Goal: Task Accomplishment & Management: Use online tool/utility

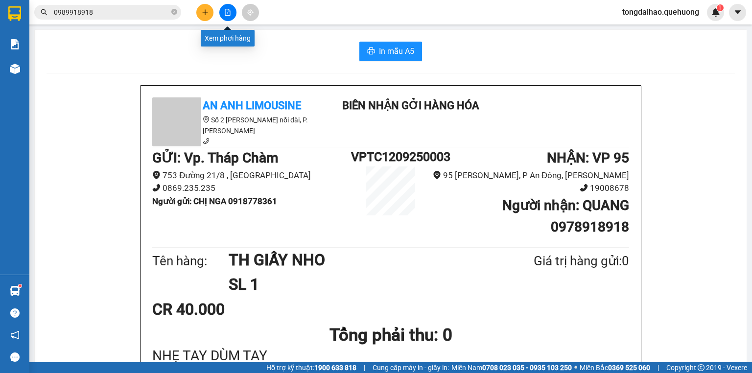
click at [231, 19] on button at bounding box center [227, 12] width 17 height 17
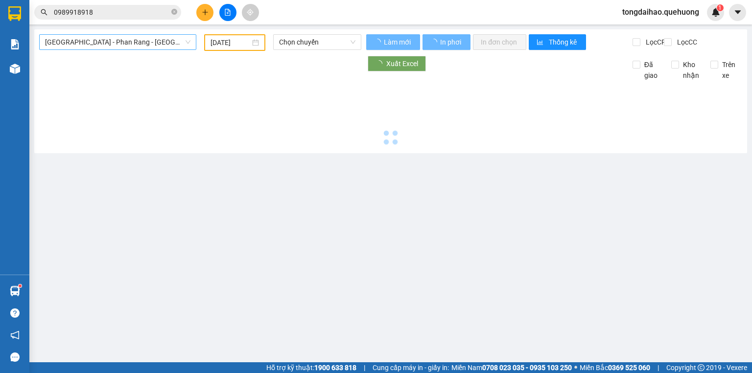
type input "[DATE]"
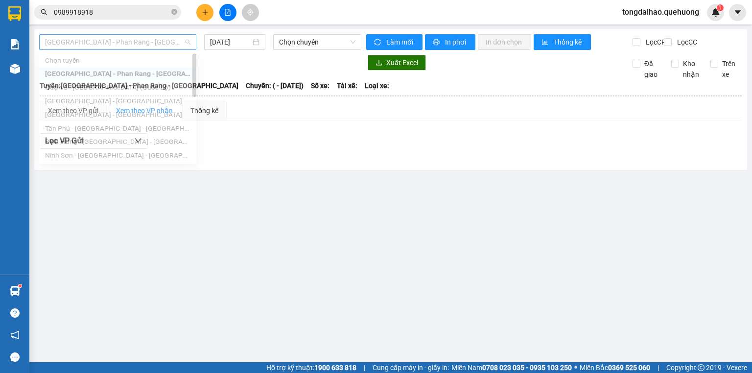
click at [147, 40] on span "[GEOGRAPHIC_DATA] - Phan Rang - [GEOGRAPHIC_DATA]" at bounding box center [117, 42] width 145 height 15
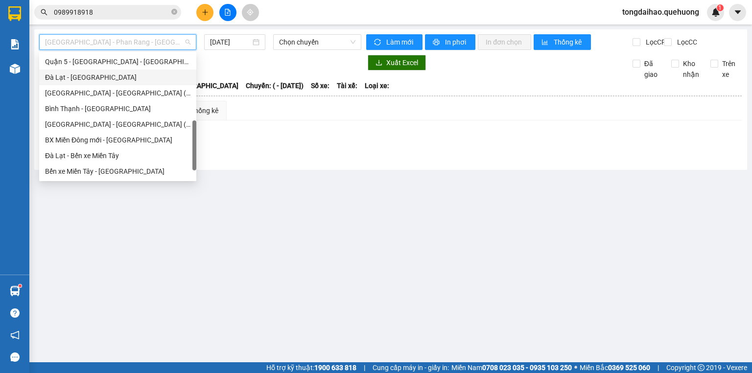
scroll to position [266, 0]
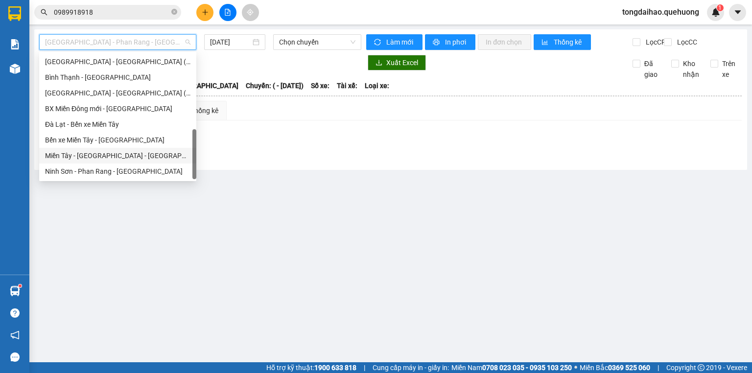
click at [145, 157] on div "Miền Tây - [GEOGRAPHIC_DATA] - [GEOGRAPHIC_DATA]" at bounding box center [117, 155] width 145 height 11
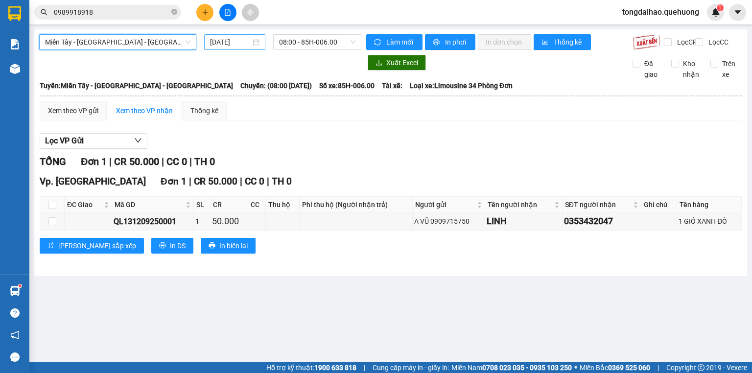
click at [234, 45] on input "[DATE]" at bounding box center [230, 42] width 40 height 11
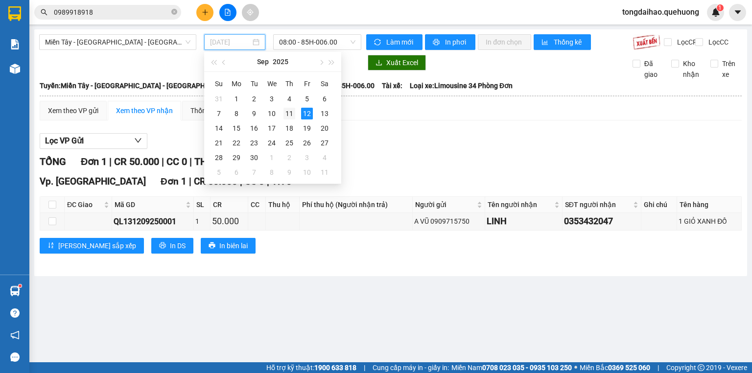
click at [285, 112] on div "11" at bounding box center [290, 114] width 12 height 12
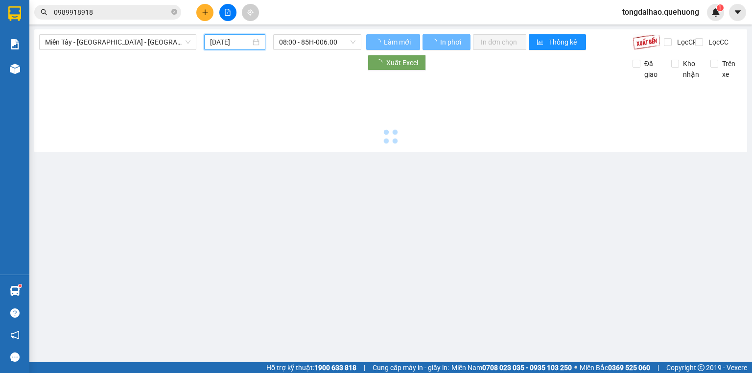
type input "[DATE]"
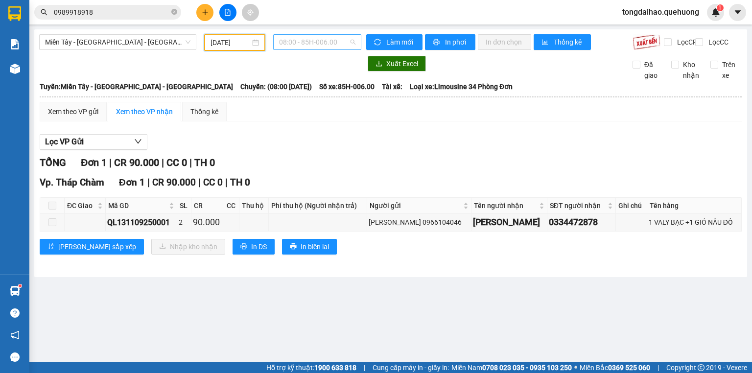
click at [326, 43] on span "08:00 - 85H-006.00" at bounding box center [317, 42] width 77 height 15
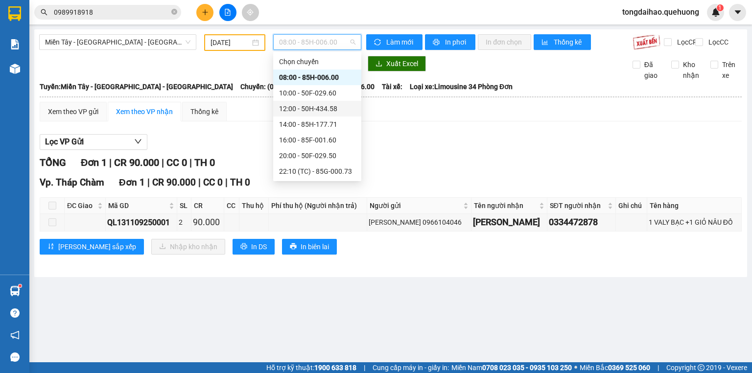
scroll to position [94, 0]
click at [310, 172] on div "23:59 - 85H-006.18" at bounding box center [317, 171] width 76 height 11
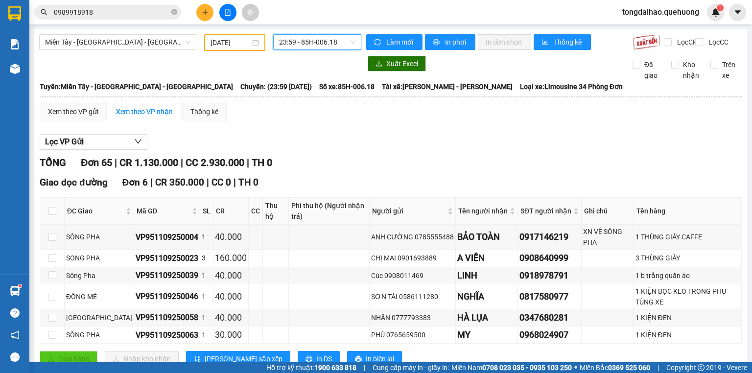
click at [300, 42] on span "23:59 - 85H-006.18" at bounding box center [317, 42] width 77 height 15
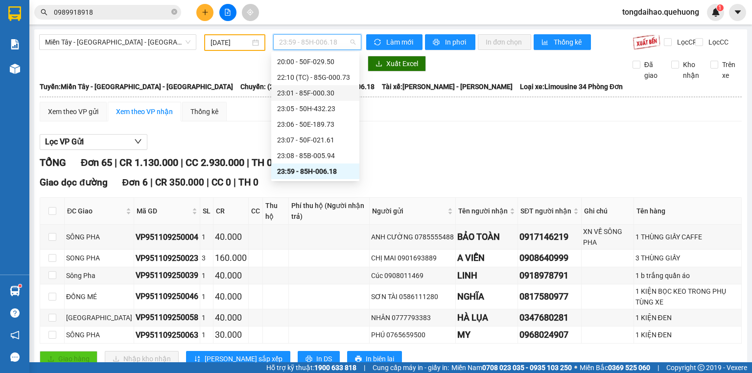
click at [315, 94] on div "23:01 - 85F-000.30" at bounding box center [315, 93] width 76 height 11
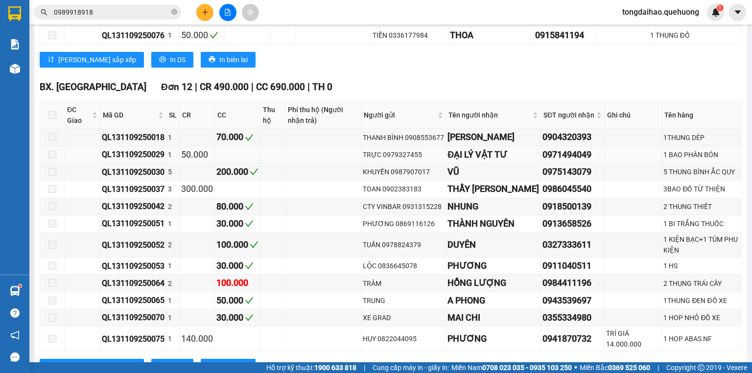
scroll to position [1041, 0]
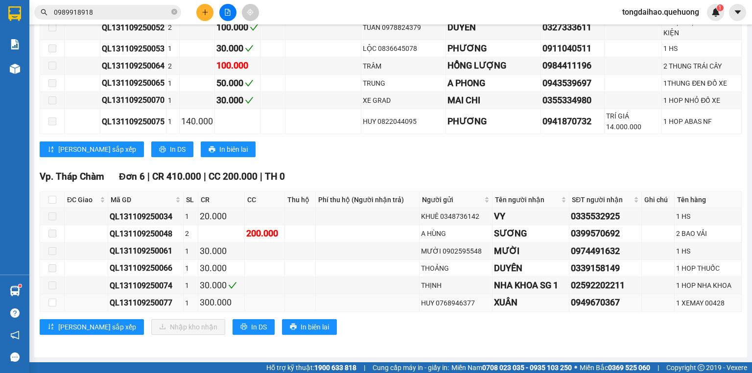
click at [48, 302] on td at bounding box center [52, 302] width 24 height 17
click at [55, 304] on input "checkbox" at bounding box center [52, 303] width 8 height 8
checkbox input "true"
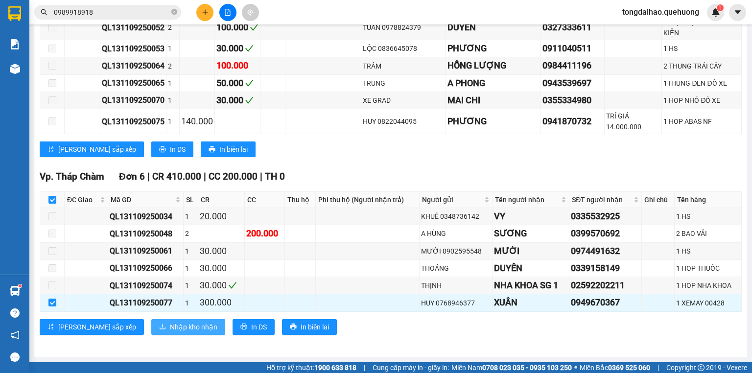
click at [170, 331] on span "Nhập kho nhận" at bounding box center [194, 327] width 48 height 11
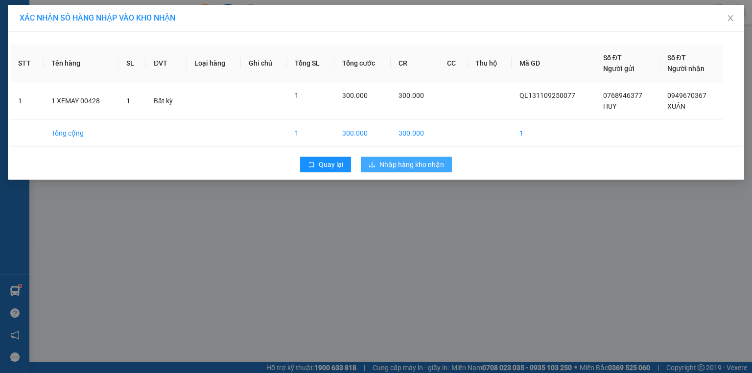
click at [415, 158] on button "Nhập hàng kho nhận" at bounding box center [406, 165] width 91 height 16
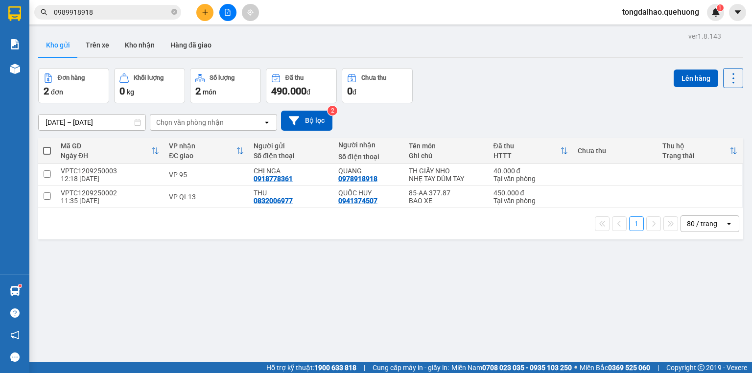
click at [700, 224] on div "80 / trang" at bounding box center [702, 224] width 30 height 10
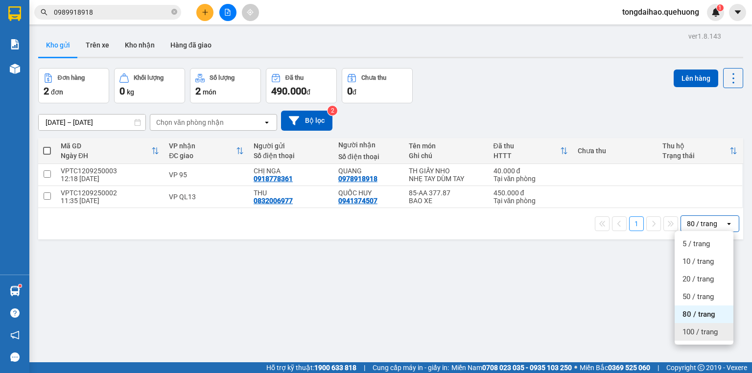
click at [697, 330] on span "100 / trang" at bounding box center [700, 332] width 35 height 10
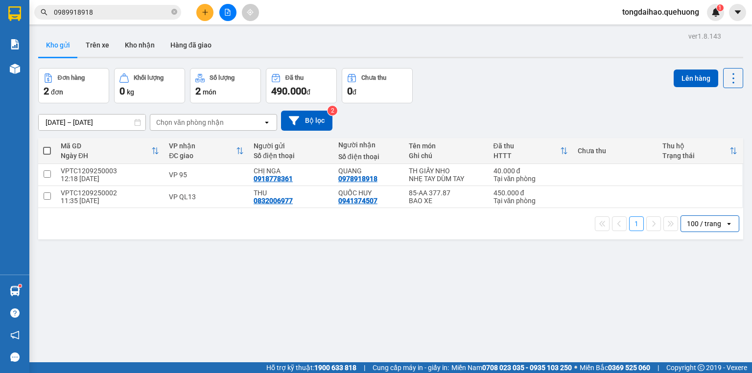
click at [463, 97] on div "Đơn hàng 2 đơn Khối lượng 0 kg Số lượng 2 món Đã thu 490.000 đ Chưa thu 0 đ Lên…" at bounding box center [390, 85] width 705 height 35
click at [142, 49] on button "Kho nhận" at bounding box center [140, 45] width 46 height 24
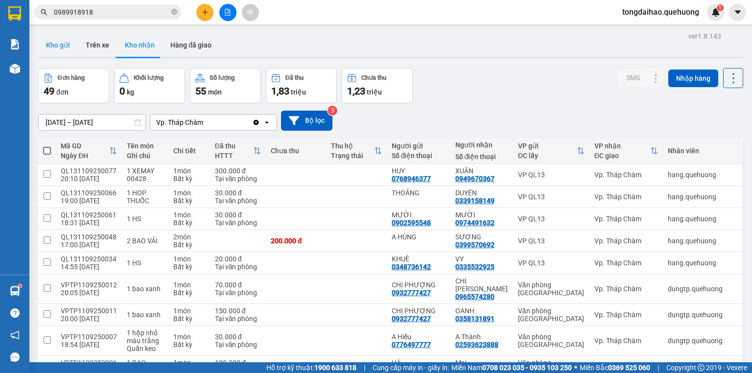
click at [63, 45] on button "Kho gửi" at bounding box center [58, 45] width 40 height 24
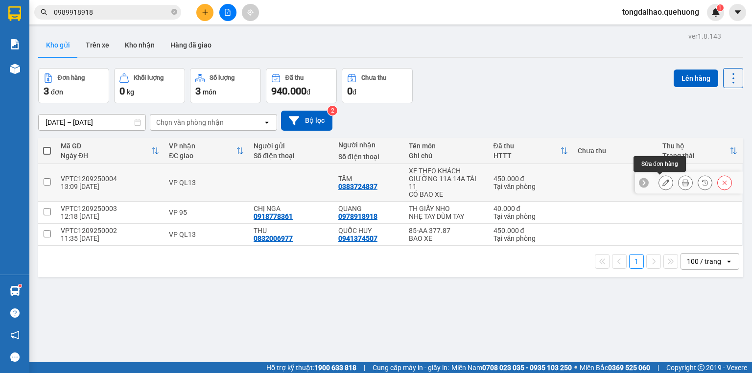
click at [663, 185] on icon at bounding box center [666, 182] width 7 height 7
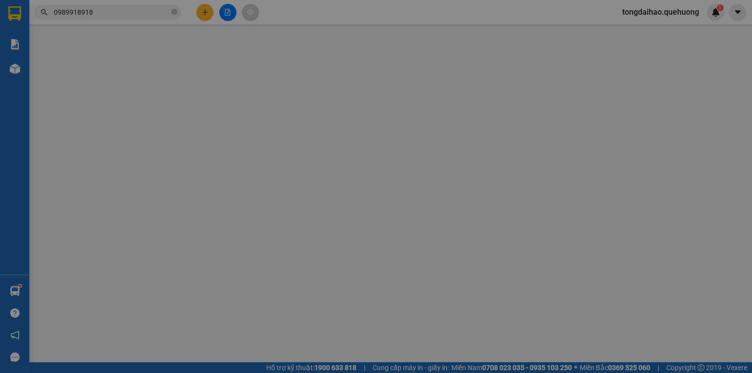
type input "0383724837"
type input "450.000"
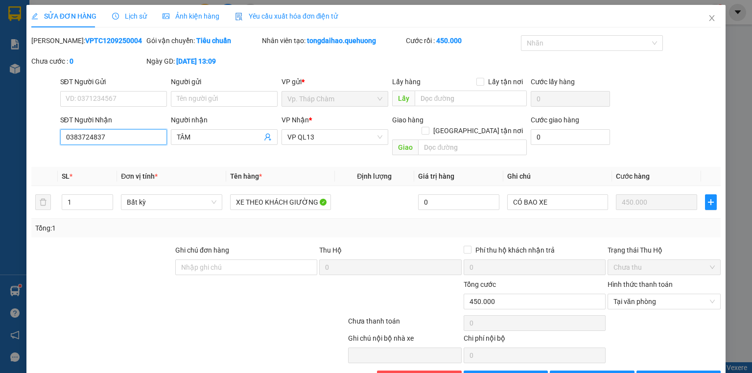
click at [89, 136] on input "0383724837" at bounding box center [113, 137] width 107 height 16
drag, startPoint x: 88, startPoint y: 100, endPoint x: 313, endPoint y: 234, distance: 261.9
click at [319, 246] on span "Thu Hộ" at bounding box center [330, 250] width 23 height 8
paste input "0383724837"
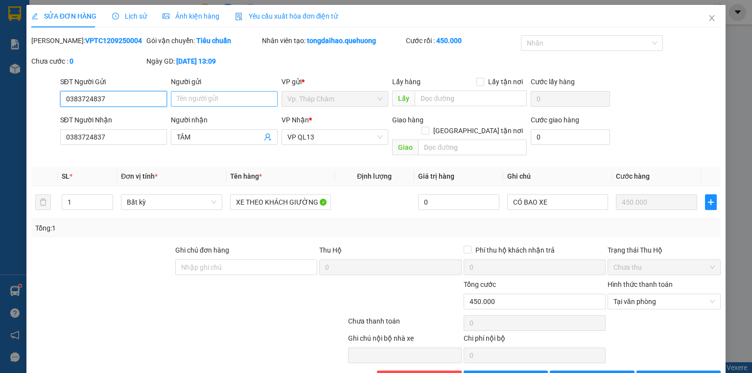
type input "0383724837"
click at [199, 100] on input "Người gửi" at bounding box center [224, 99] width 107 height 16
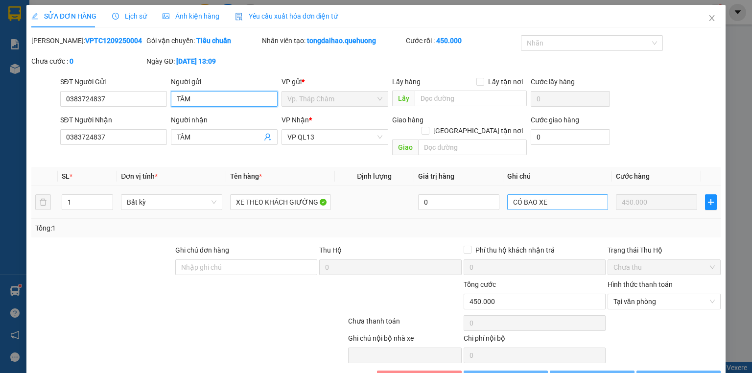
scroll to position [21, 0]
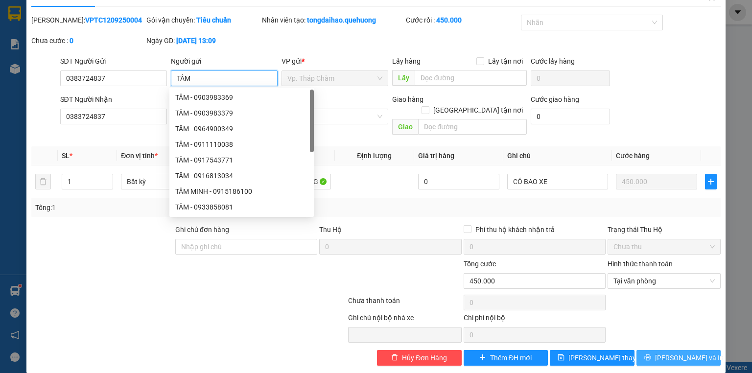
type input "TÂM"
click at [703, 350] on button "[PERSON_NAME] và In" at bounding box center [679, 358] width 85 height 16
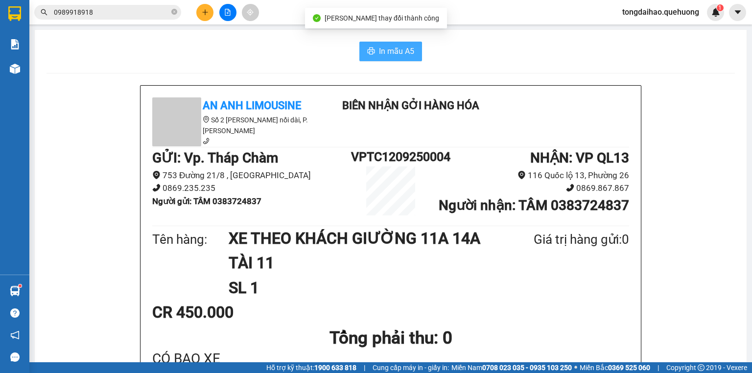
click at [415, 57] on button "In mẫu A5" at bounding box center [391, 52] width 63 height 20
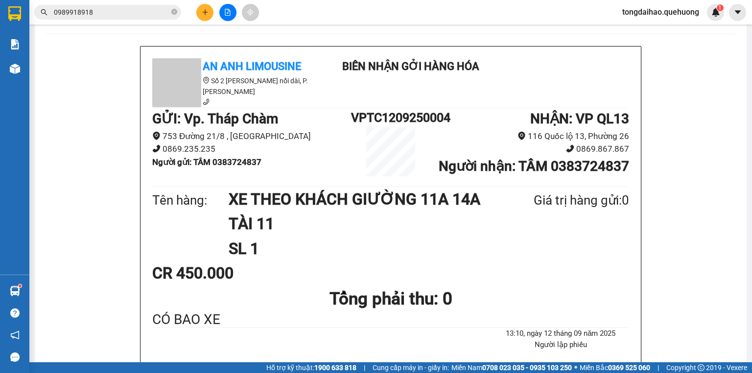
click at [410, 117] on h1 "VPTC1209250004" at bounding box center [390, 117] width 79 height 19
copy h1 "VPTC1209250004"
click at [174, 12] on icon "close-circle" at bounding box center [174, 12] width 6 height 6
click at [174, 12] on span at bounding box center [174, 12] width 6 height 11
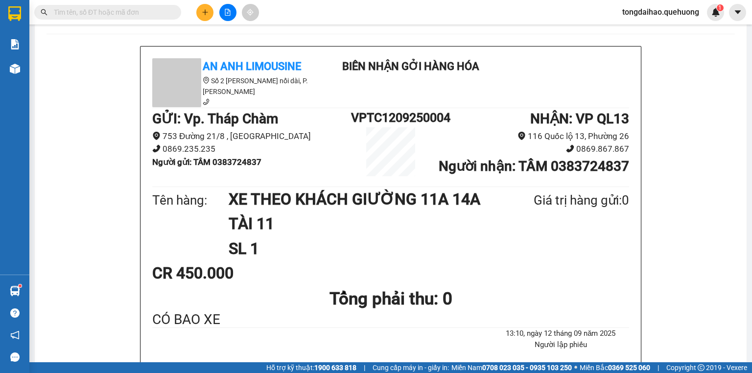
click at [165, 12] on input "text" at bounding box center [112, 12] width 116 height 11
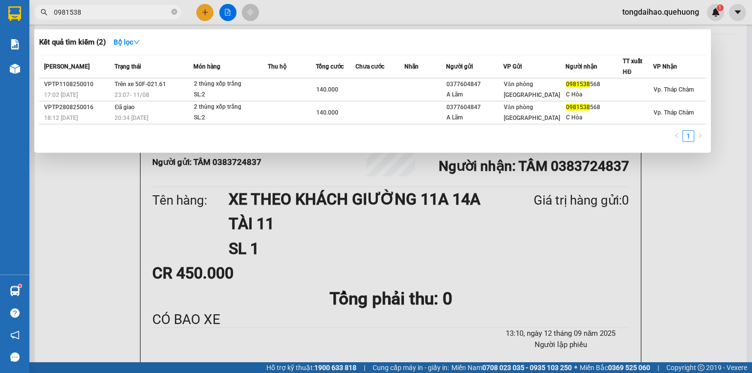
type input "0981538"
click at [284, 168] on div at bounding box center [376, 186] width 752 height 373
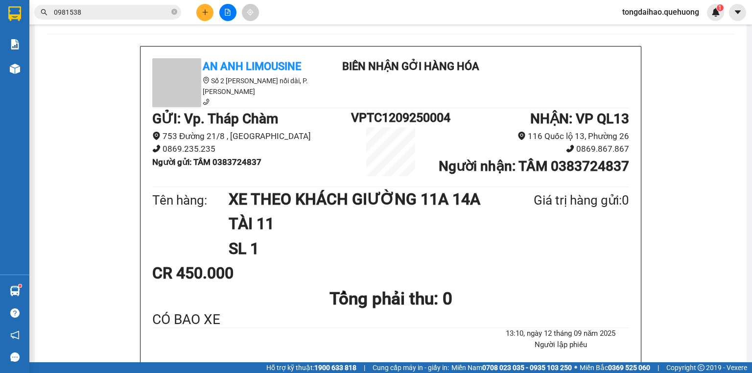
click at [225, 11] on icon "file-add" at bounding box center [227, 12] width 7 height 7
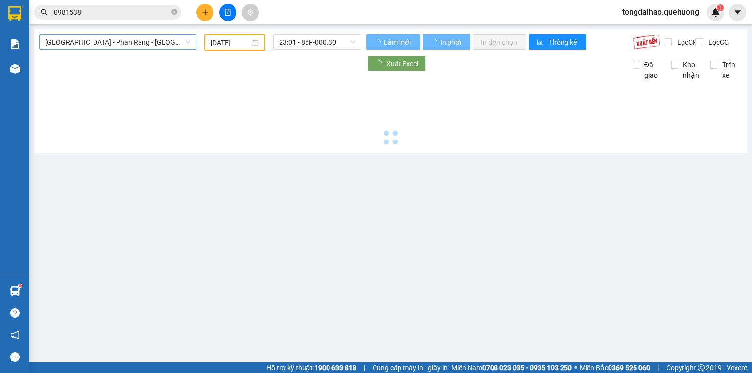
click at [121, 43] on span "[GEOGRAPHIC_DATA] - Phan Rang - [GEOGRAPHIC_DATA]" at bounding box center [117, 42] width 145 height 15
type input "[DATE]"
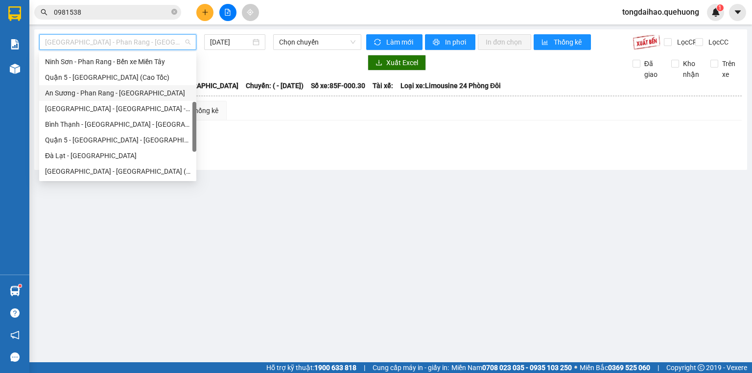
scroll to position [266, 0]
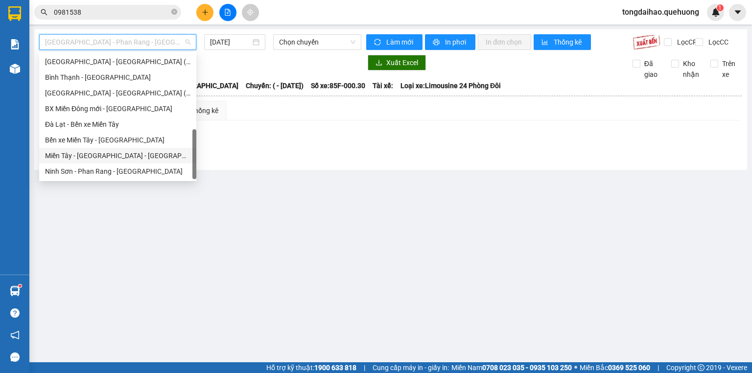
click at [102, 151] on div "Miền Tây - [GEOGRAPHIC_DATA] - [GEOGRAPHIC_DATA]" at bounding box center [117, 155] width 145 height 11
type input "[DATE]"
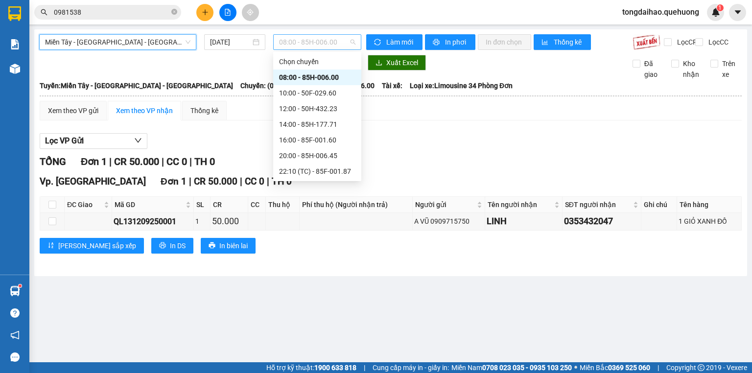
click at [292, 35] on span "08:00 - 85H-006.00" at bounding box center [317, 42] width 77 height 15
click at [304, 96] on div "10:00 - 50F-029.60" at bounding box center [317, 93] width 76 height 11
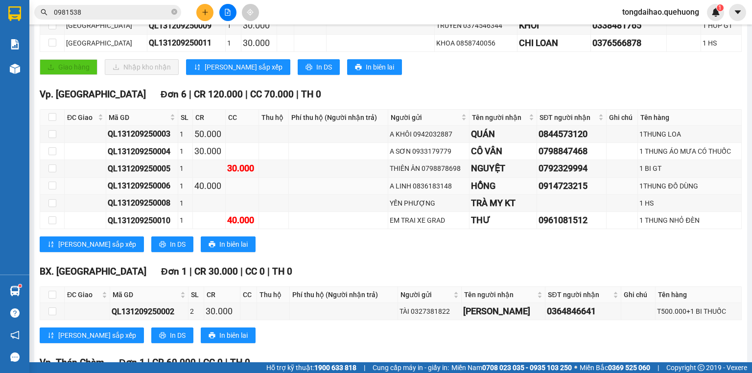
scroll to position [301, 0]
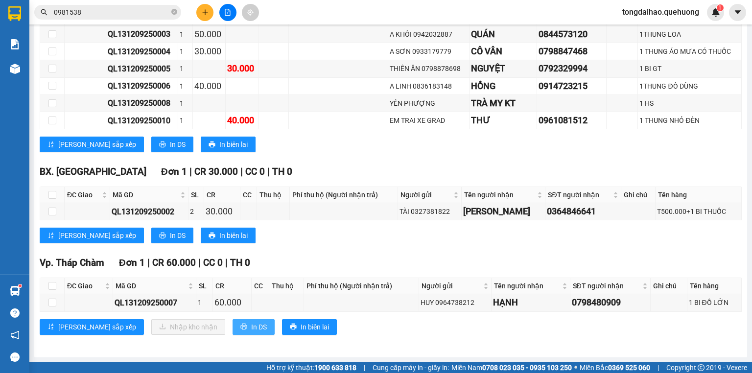
click at [233, 334] on button "In DS" at bounding box center [254, 327] width 42 height 16
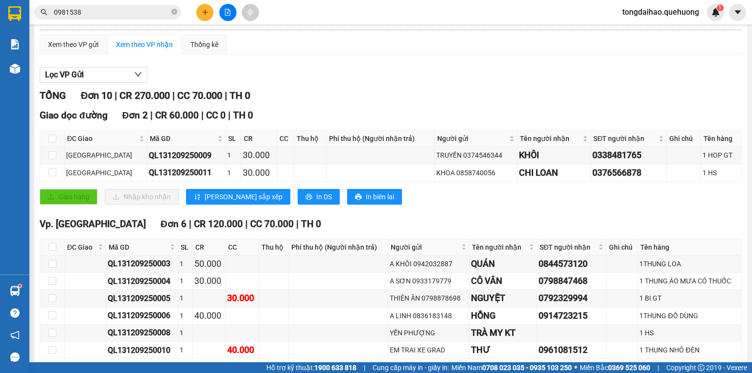
scroll to position [0, 0]
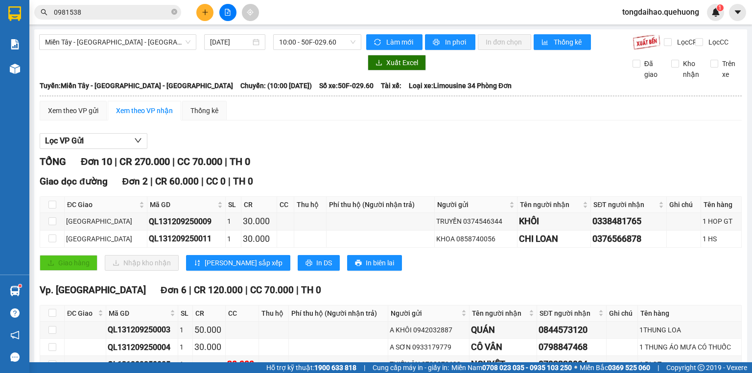
drag, startPoint x: 547, startPoint y: 145, endPoint x: 525, endPoint y: 145, distance: 22.0
click at [547, 145] on div "Lọc VP Gửi" at bounding box center [391, 141] width 702 height 16
click at [323, 37] on span "10:00 - 50F-029.60" at bounding box center [317, 42] width 77 height 15
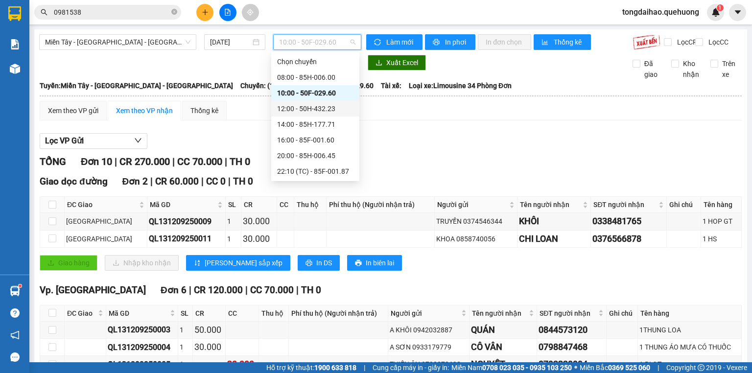
click at [308, 106] on div "12:00 - 50H-432.23" at bounding box center [315, 108] width 76 height 11
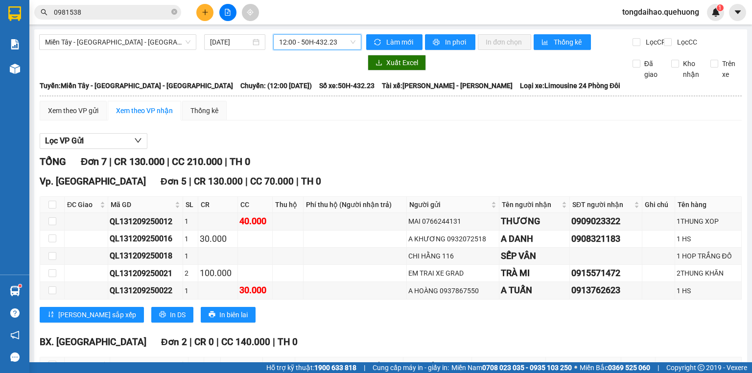
click at [310, 45] on span "12:00 - 50H-432.23" at bounding box center [317, 42] width 77 height 15
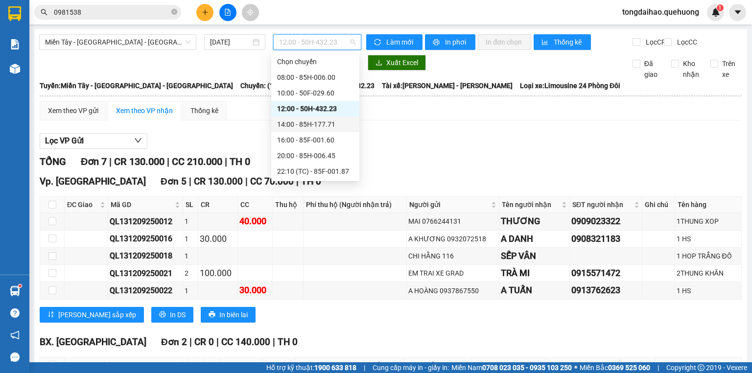
click at [288, 124] on div "14:00 - 85H-177.71" at bounding box center [315, 124] width 76 height 11
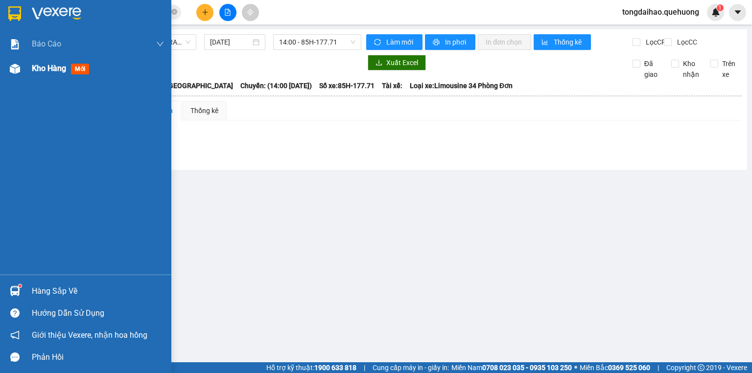
click at [13, 69] on img at bounding box center [15, 69] width 10 height 10
